Goal: Navigation & Orientation: Understand site structure

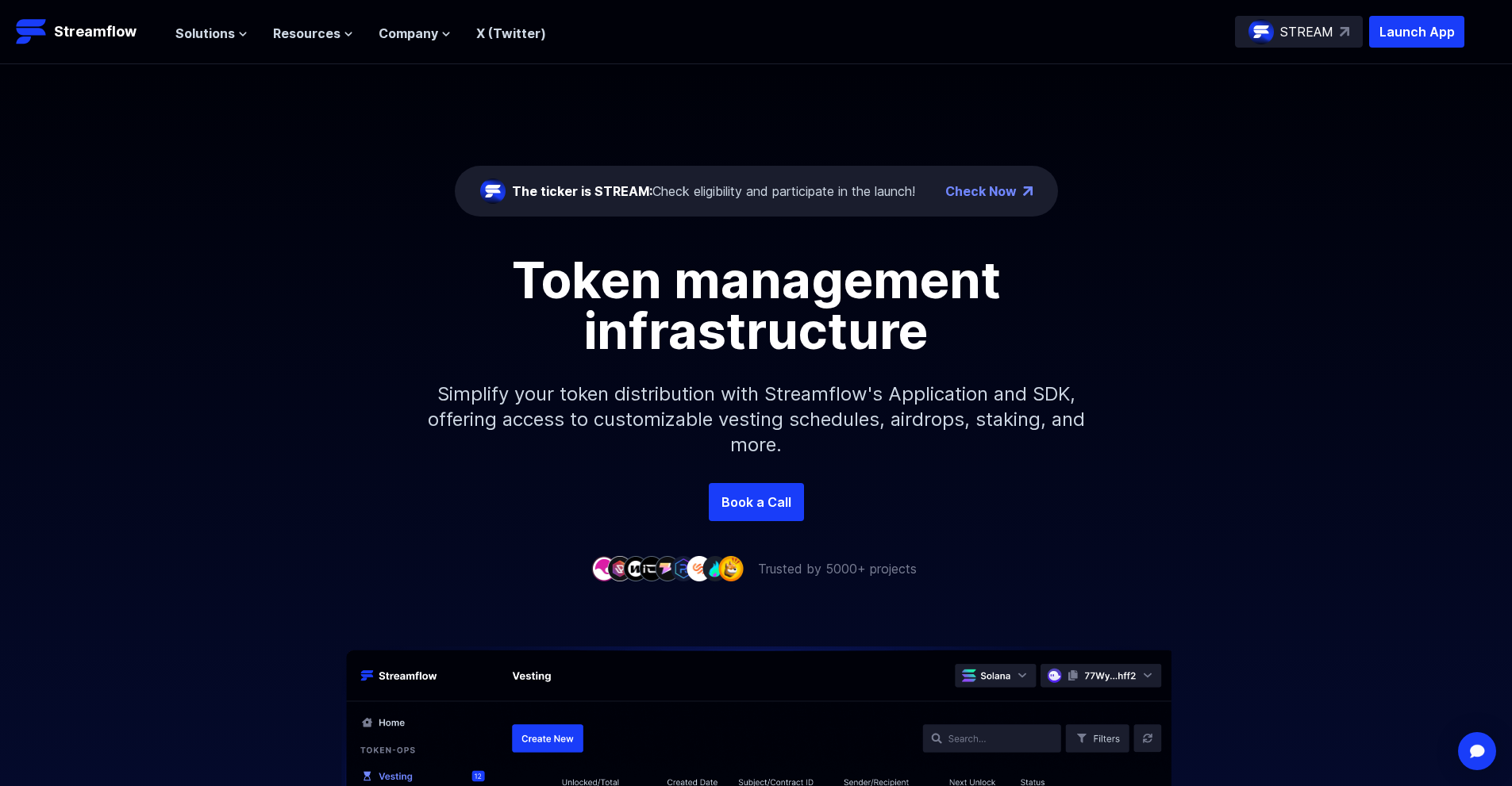
click at [767, 206] on div "The ticker is STREAM: Check eligibility and participate in the launch! Check Now" at bounding box center [756, 191] width 603 height 50
click at [767, 193] on div "The ticker is STREAM: Check eligibility and participate in the launch!" at bounding box center [713, 191] width 403 height 19
click at [603, 190] on span "The ticker is STREAM:" at bounding box center [581, 191] width 140 height 16
click at [85, 35] on p "Streamflow" at bounding box center [95, 32] width 82 height 22
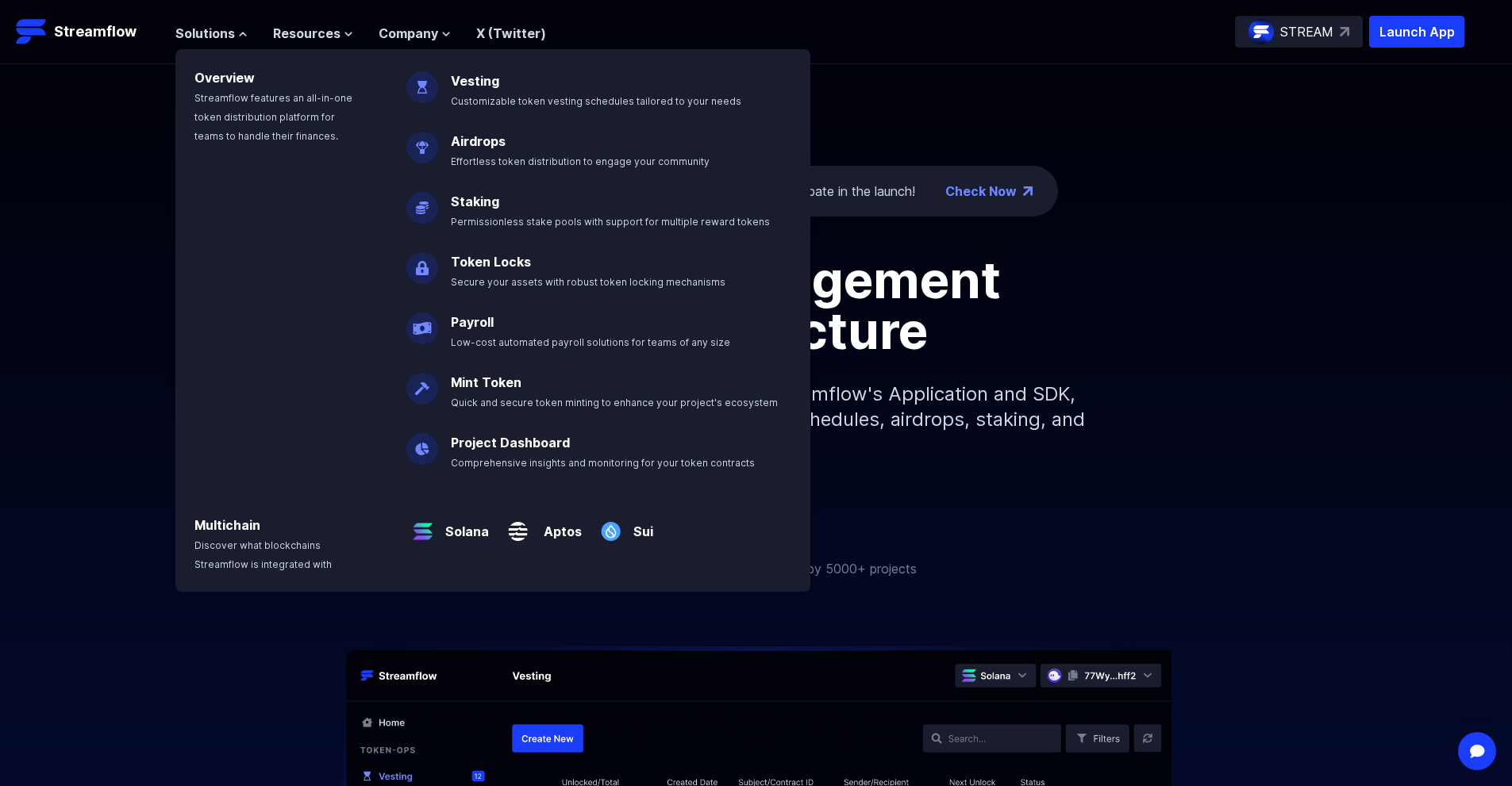
drag, startPoint x: 0, startPoint y: 0, endPoint x: 357, endPoint y: 34, distance: 358.6
click at [187, 31] on span "Solutions" at bounding box center [205, 33] width 60 height 19
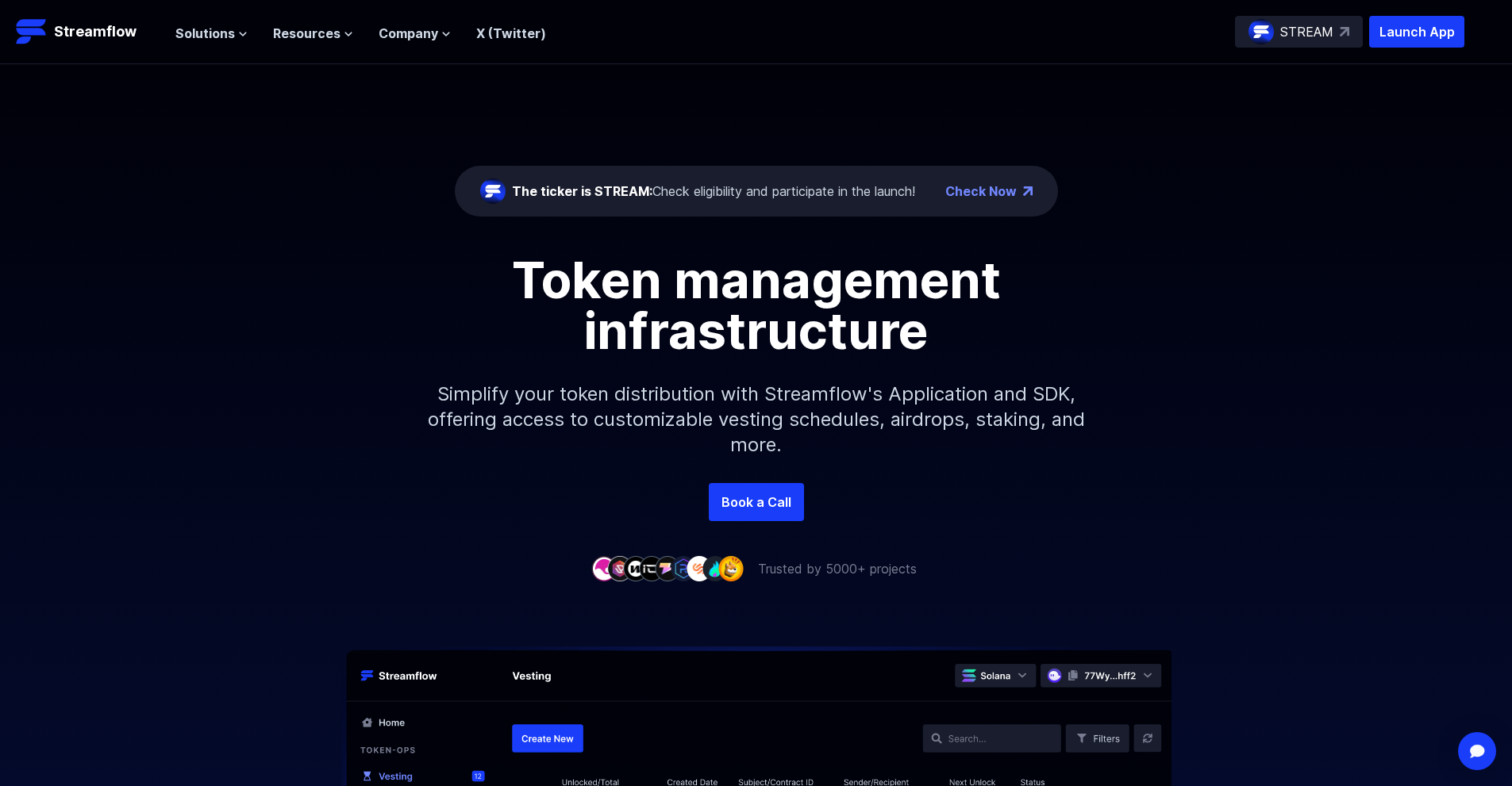
click at [355, 33] on ul "Solutions Overview Streamflow features an all-in-one token distribution platfor…" at bounding box center [360, 33] width 370 height 19
click at [339, 33] on button "Resources" at bounding box center [312, 33] width 80 height 19
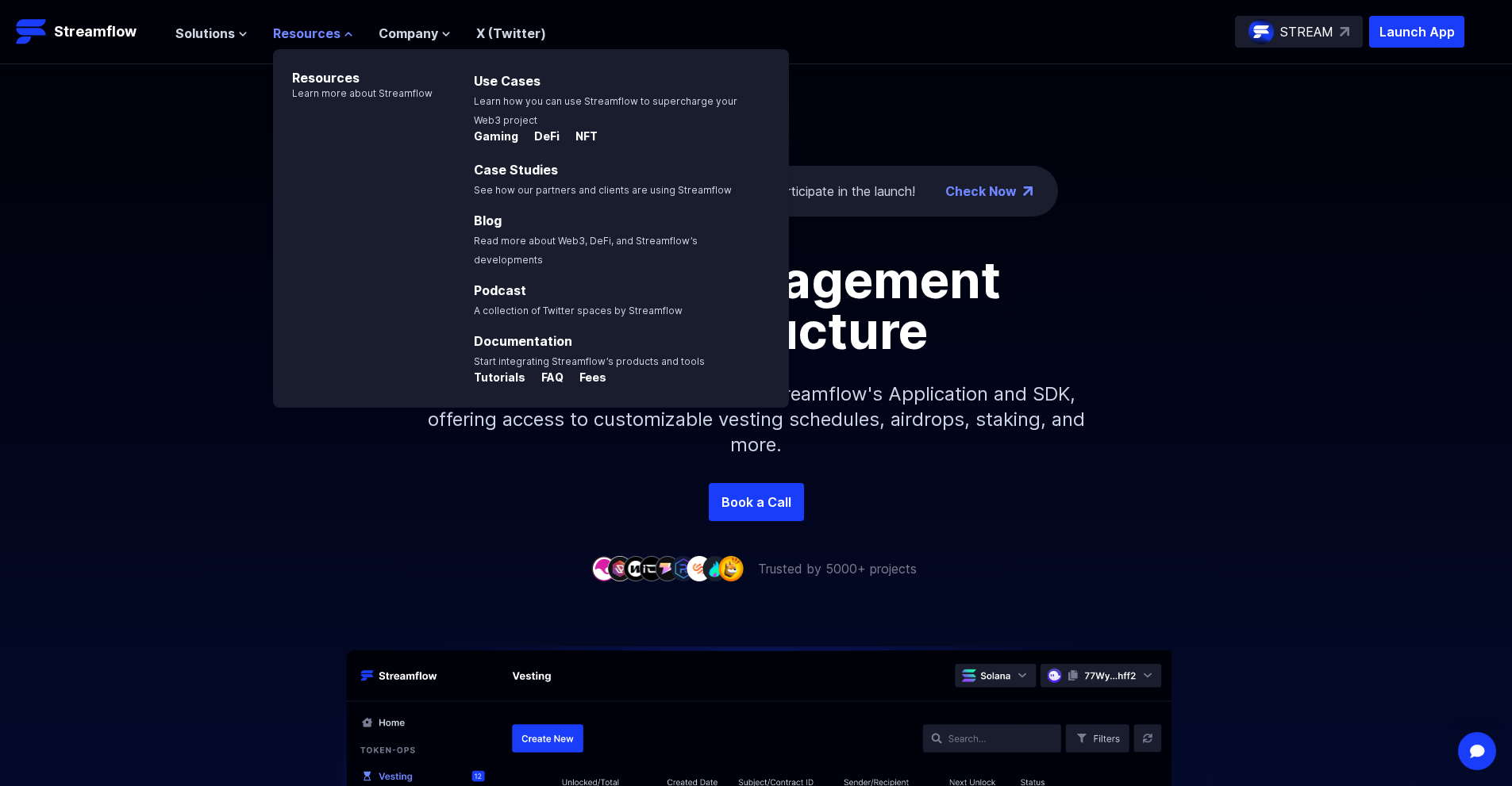
click at [339, 33] on button "Resources" at bounding box center [312, 33] width 80 height 19
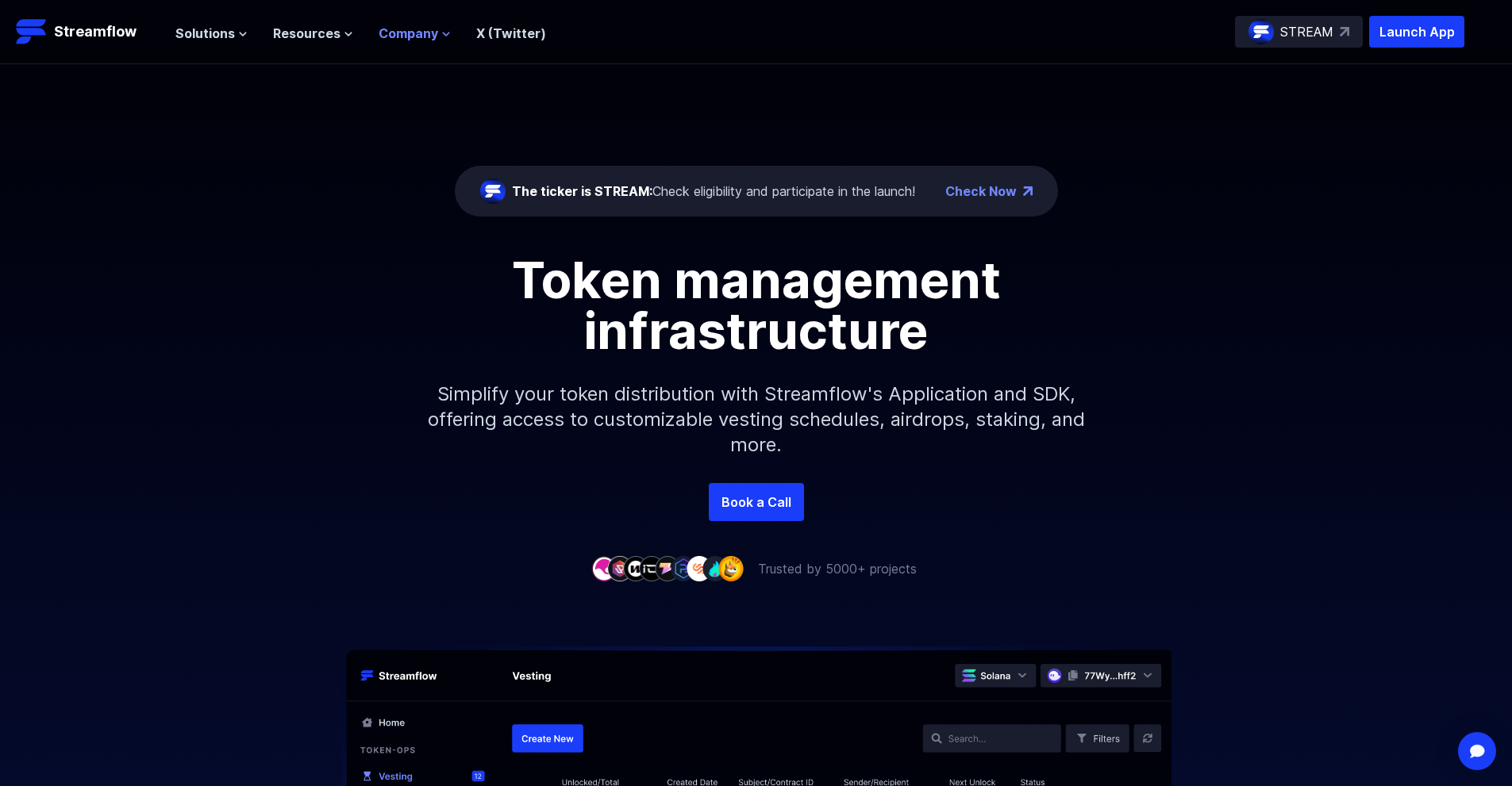
click at [402, 31] on span "Company" at bounding box center [408, 33] width 60 height 19
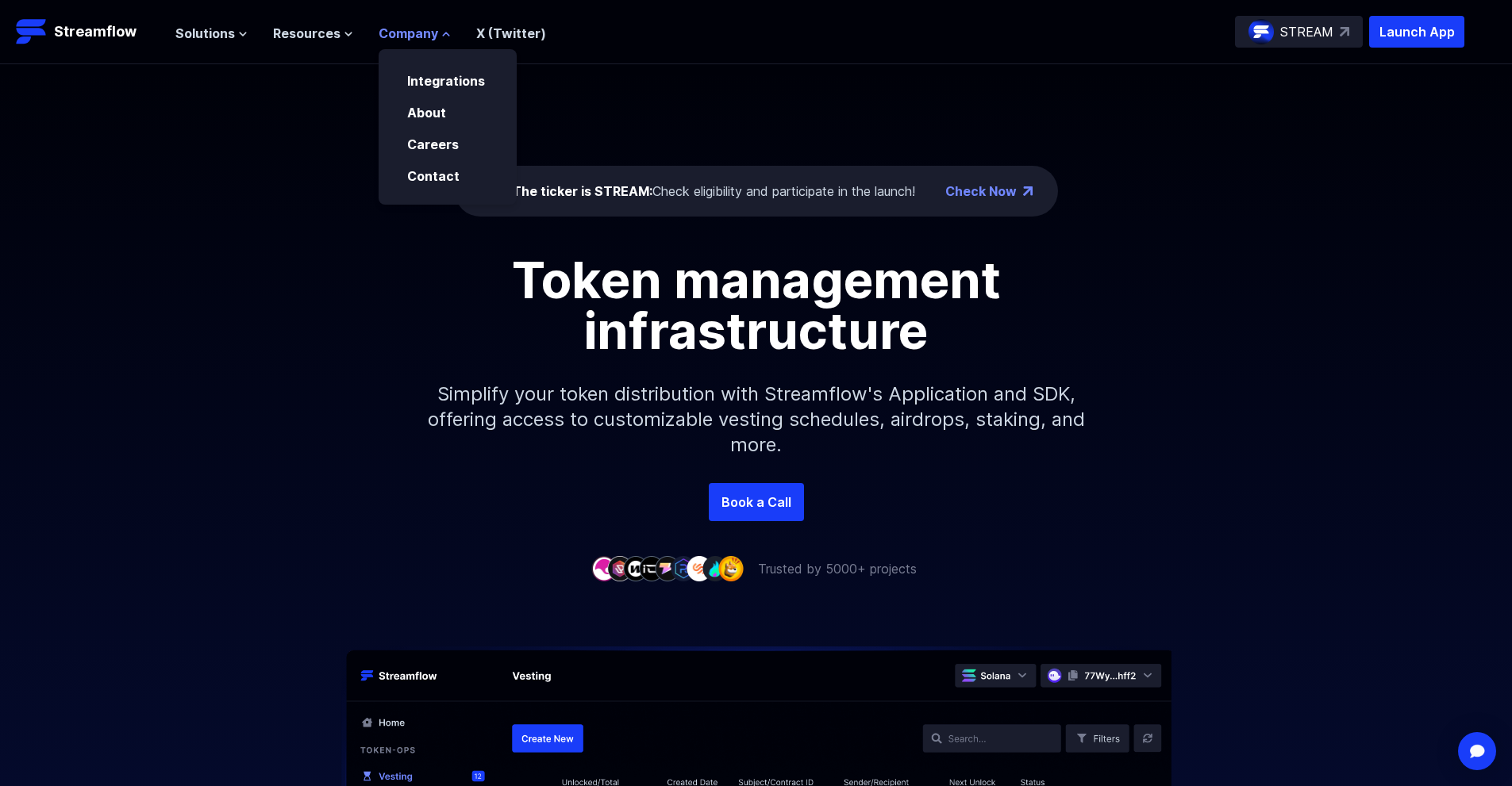
click at [402, 31] on span "Company" at bounding box center [408, 33] width 60 height 19
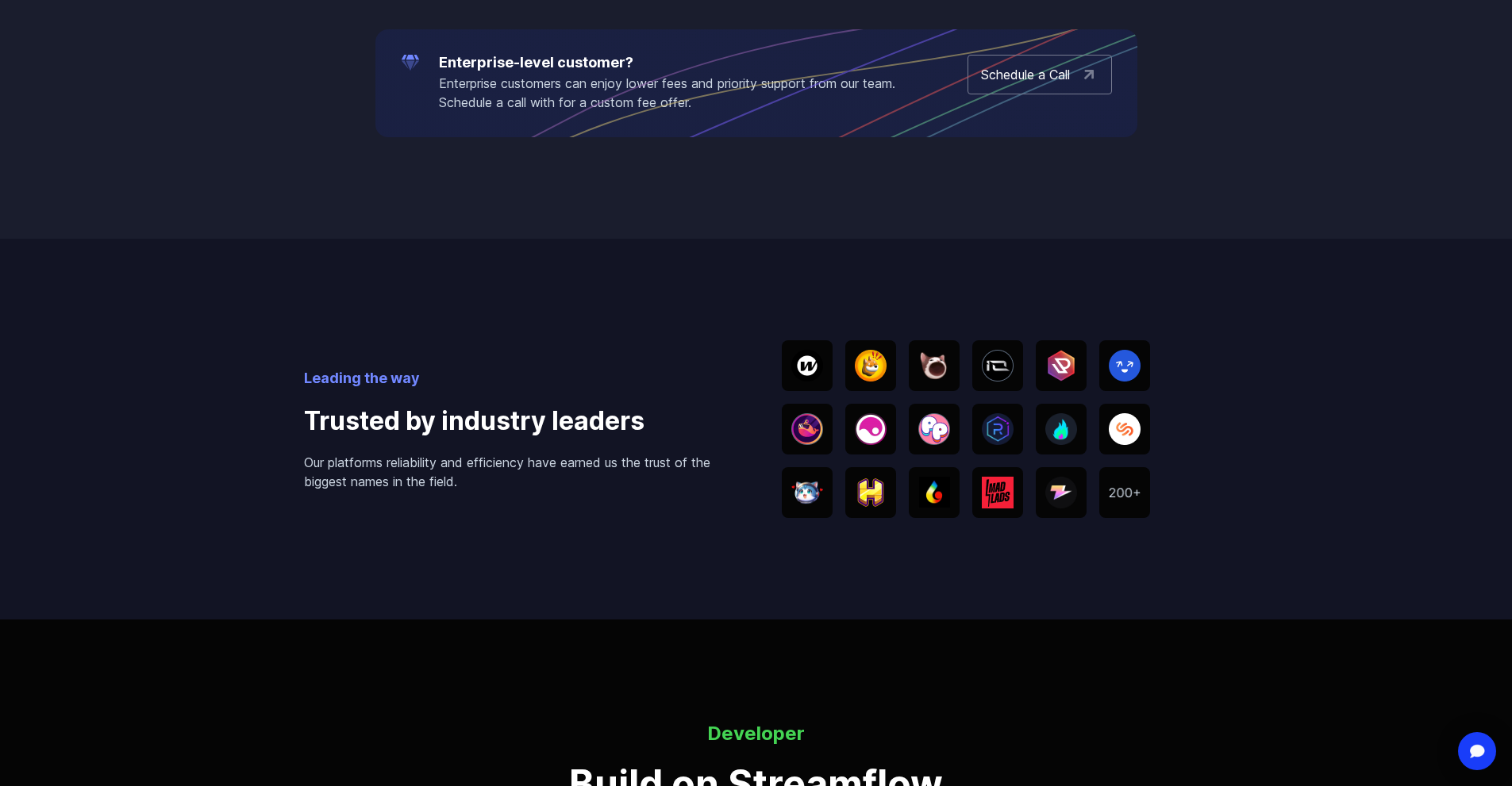
scroll to position [2936, 0]
